Goal: Task Accomplishment & Management: Use online tool/utility

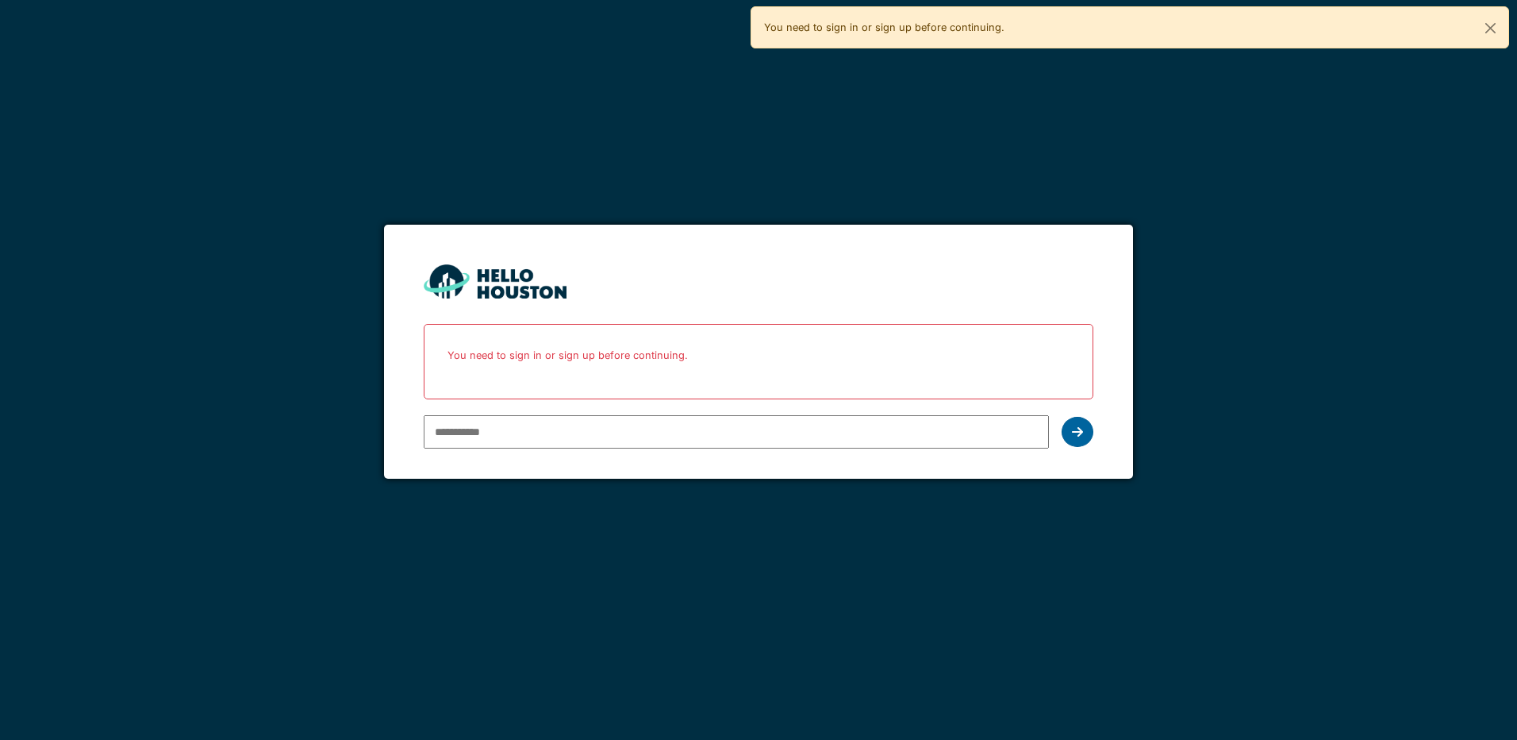
type input "**********"
click at [1073, 430] on icon at bounding box center [1077, 431] width 11 height 13
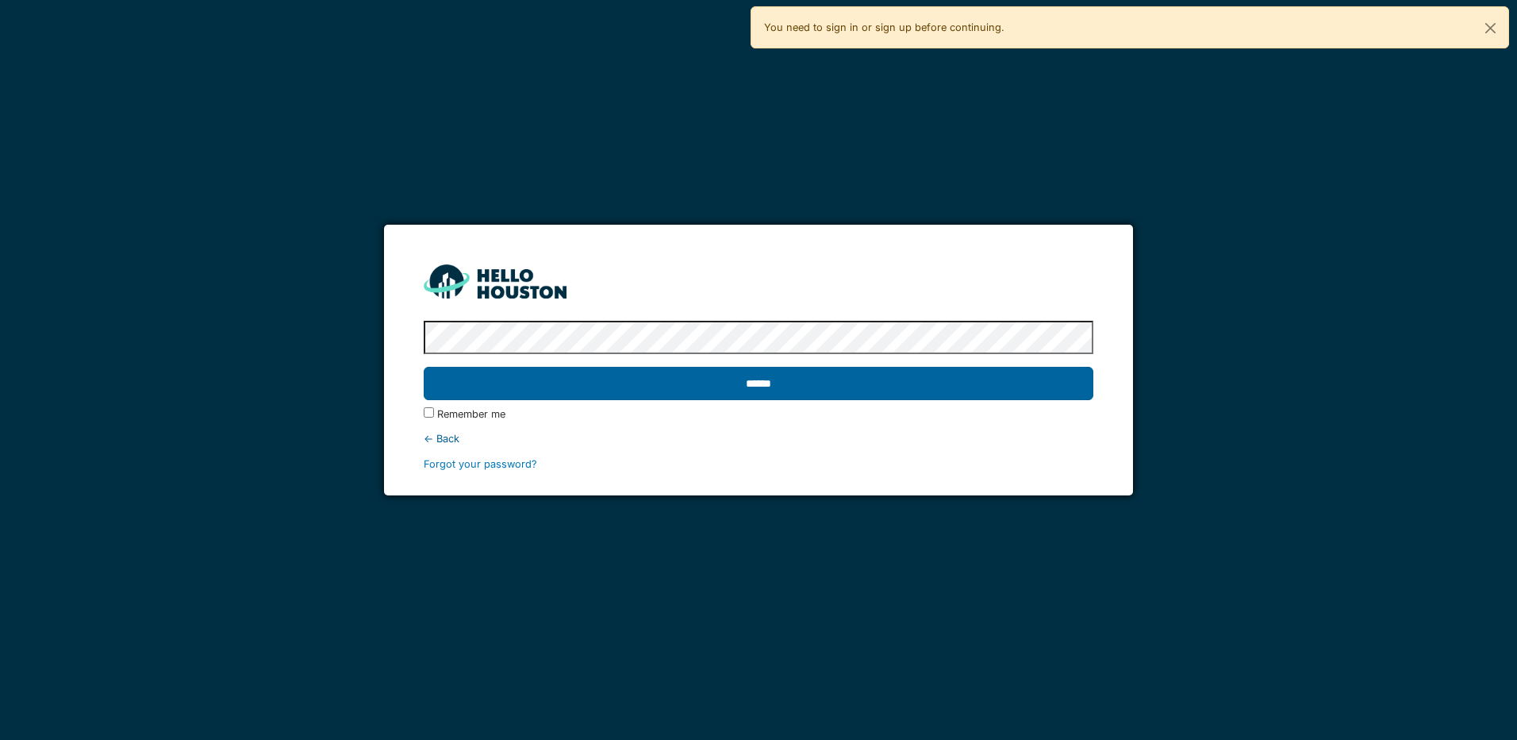
click at [690, 383] on input "******" at bounding box center [758, 383] width 669 height 33
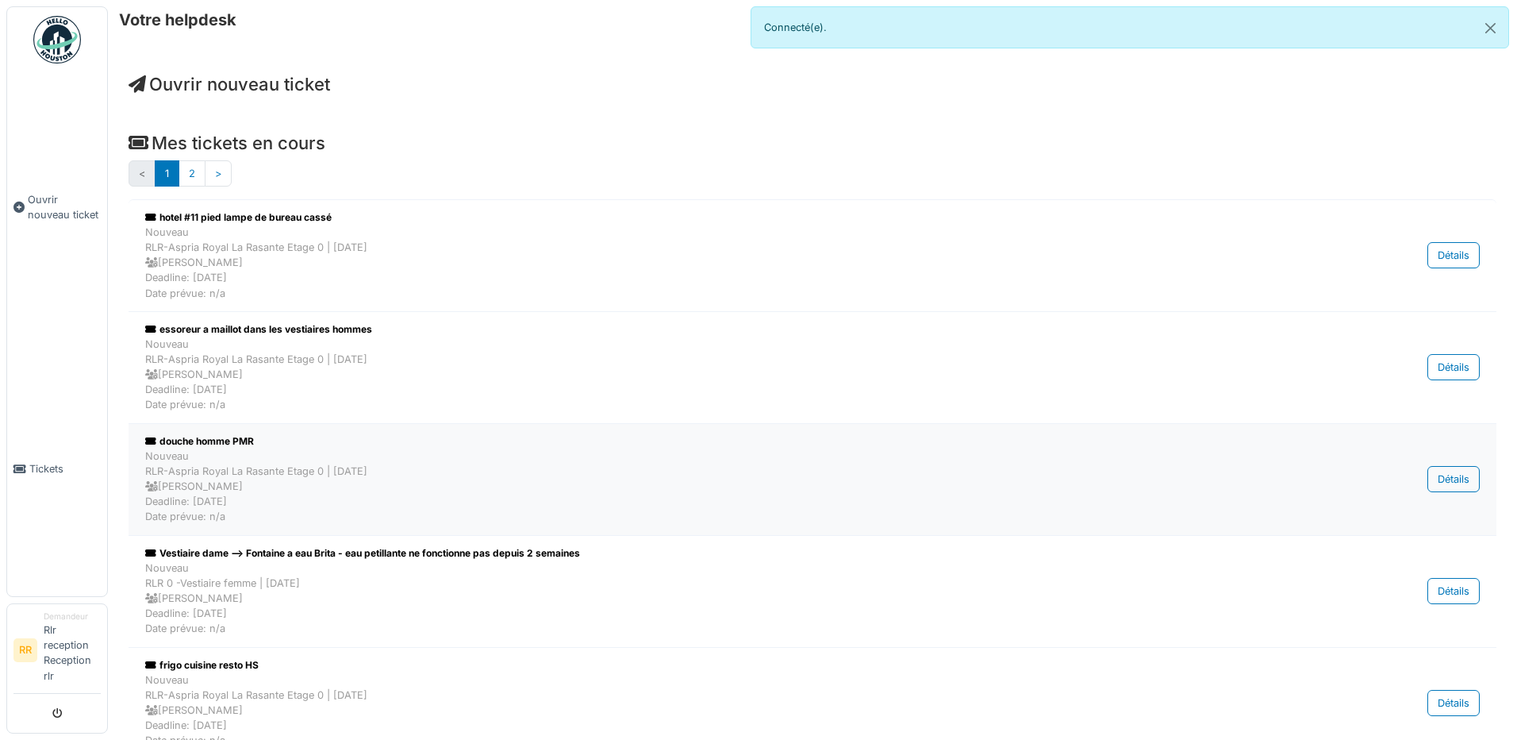
click at [635, 504] on div "Nouveau RLR-Aspria Royal La Rasante Etage 0 | Il y a 1 jour(s) Pierre De kan De…" at bounding box center [715, 486] width 1140 height 76
